Goal: Information Seeking & Learning: Learn about a topic

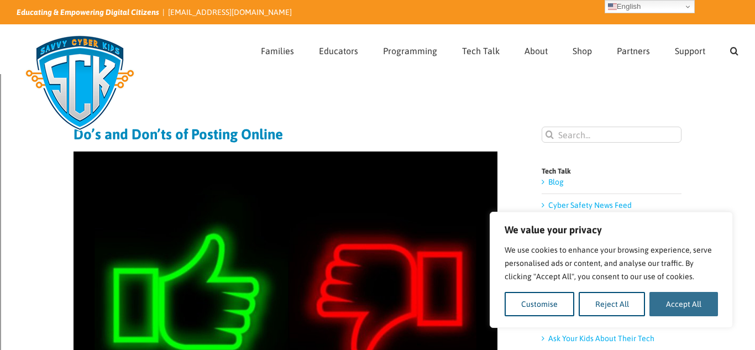
click at [660, 297] on button "Accept All" at bounding box center [684, 304] width 69 height 24
checkbox input "true"
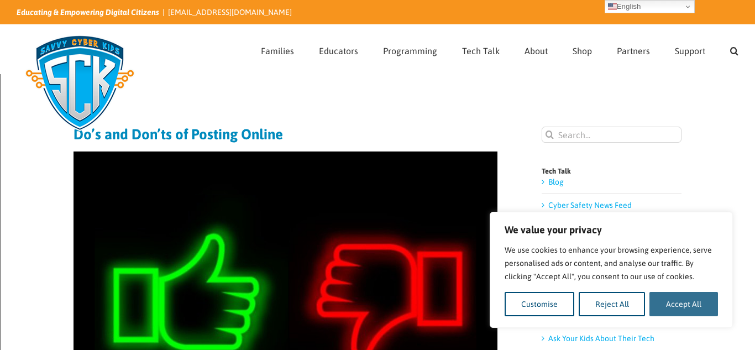
checkbox input "true"
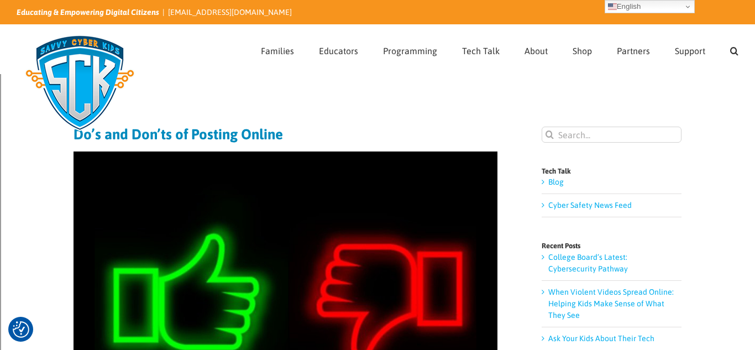
click at [222, 257] on img at bounding box center [286, 292] width 424 height 283
click at [219, 283] on img at bounding box center [286, 292] width 424 height 283
click at [20, 327] on img "Consent Preferences" at bounding box center [21, 329] width 17 height 17
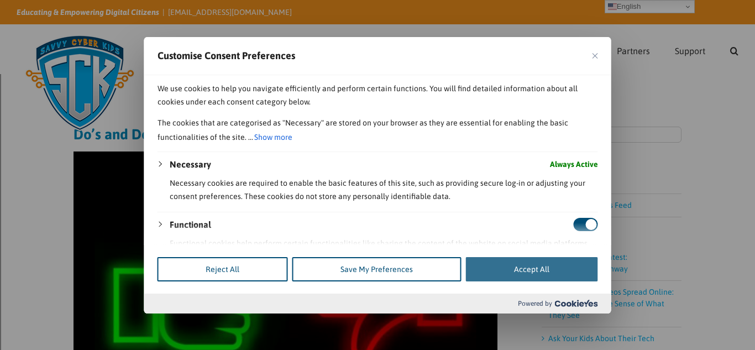
click at [525, 263] on button "Accept All" at bounding box center [532, 269] width 132 height 24
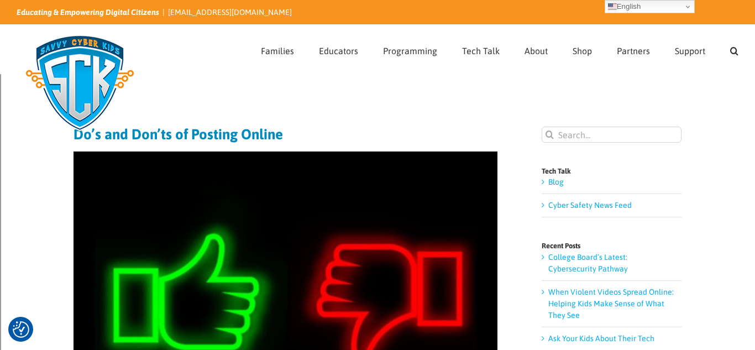
click at [168, 289] on img at bounding box center [286, 292] width 424 height 283
click at [622, 134] on input "Search for:" at bounding box center [612, 135] width 140 height 16
type input "t67yu8ijk"
click at [542, 127] on input "" at bounding box center [550, 135] width 16 height 16
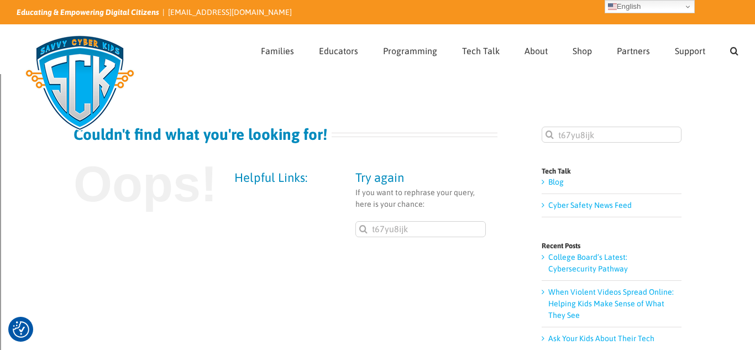
click at [431, 235] on input "t67yu8ijk" at bounding box center [420, 229] width 130 height 16
type input "t67yu8ijk6767676767676767676767676767777777667777777777777777777777777777766666…"
click at [100, 133] on img at bounding box center [80, 83] width 127 height 111
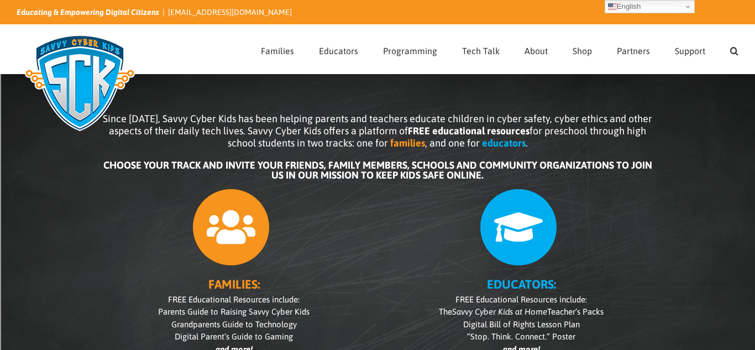
click at [239, 242] on icon at bounding box center [231, 228] width 78 height 78
